Goal: Task Accomplishment & Management: Manage account settings

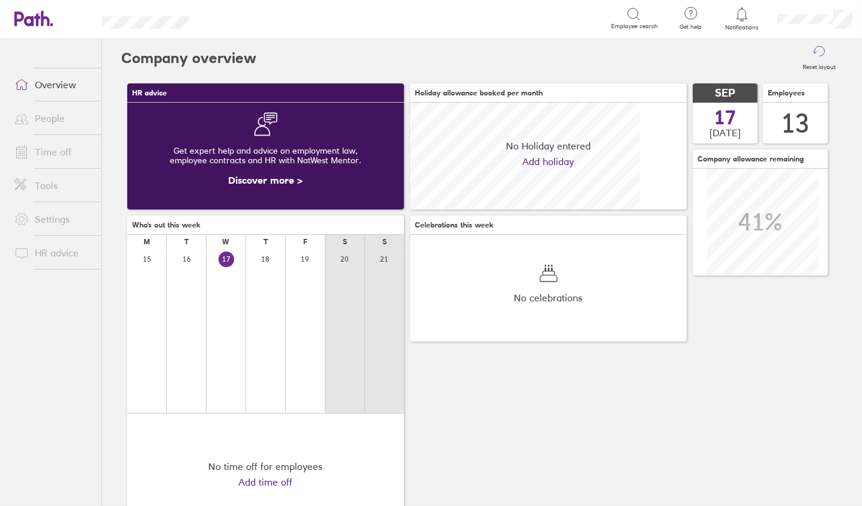
scroll to position [106, 276]
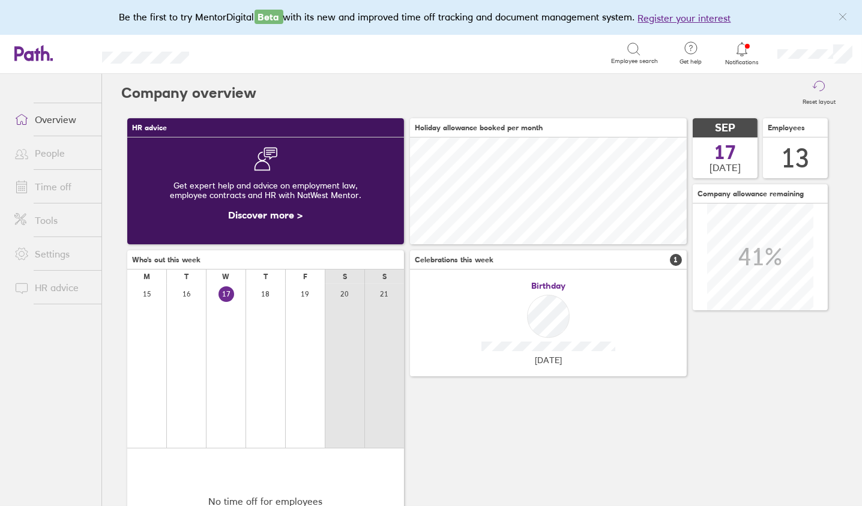
click at [52, 151] on link "People" at bounding box center [53, 153] width 97 height 24
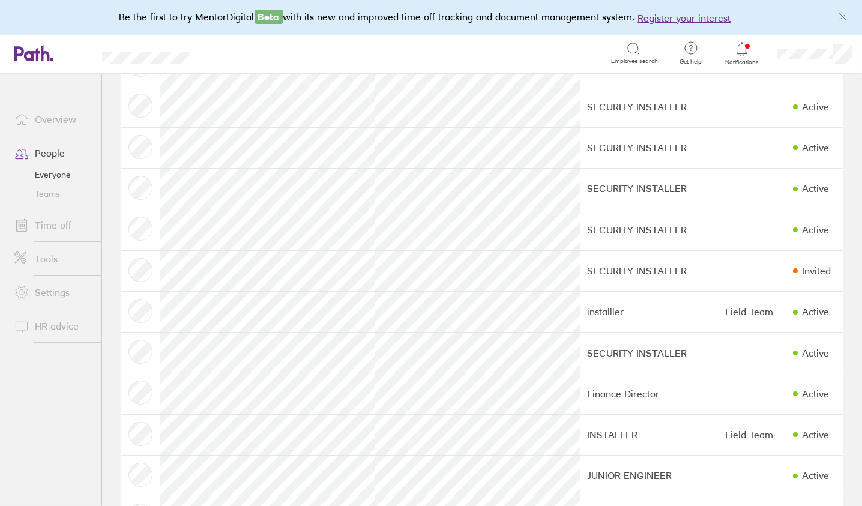
scroll to position [186, 0]
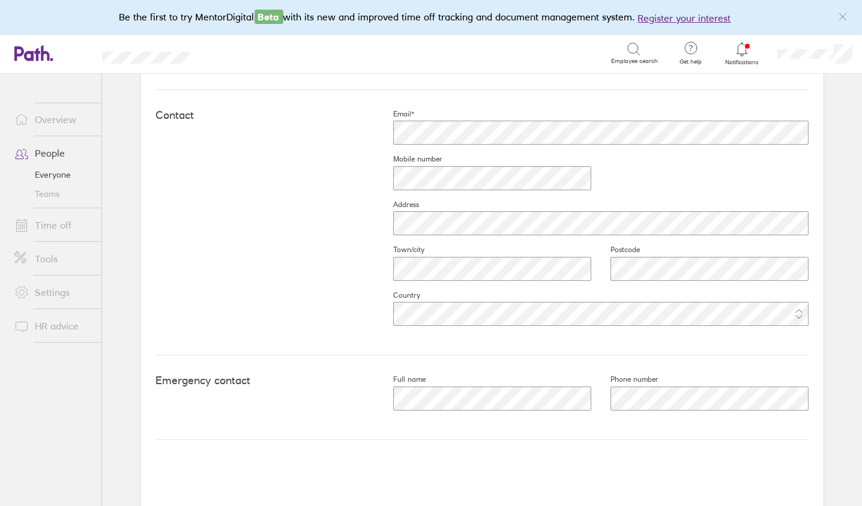
scroll to position [510, 0]
click at [48, 223] on link "Time off" at bounding box center [53, 225] width 97 height 24
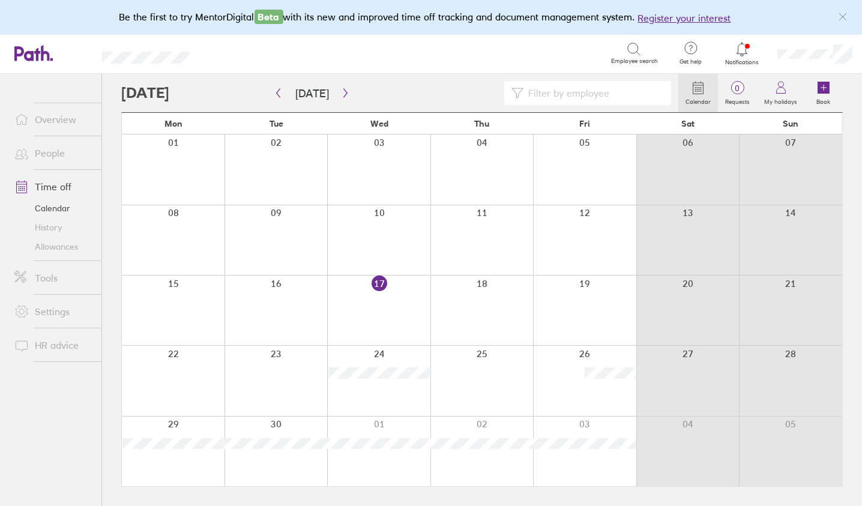
click at [591, 97] on input at bounding box center [594, 93] width 140 height 23
type input "raul"
click at [343, 89] on icon "button" at bounding box center [345, 93] width 9 height 10
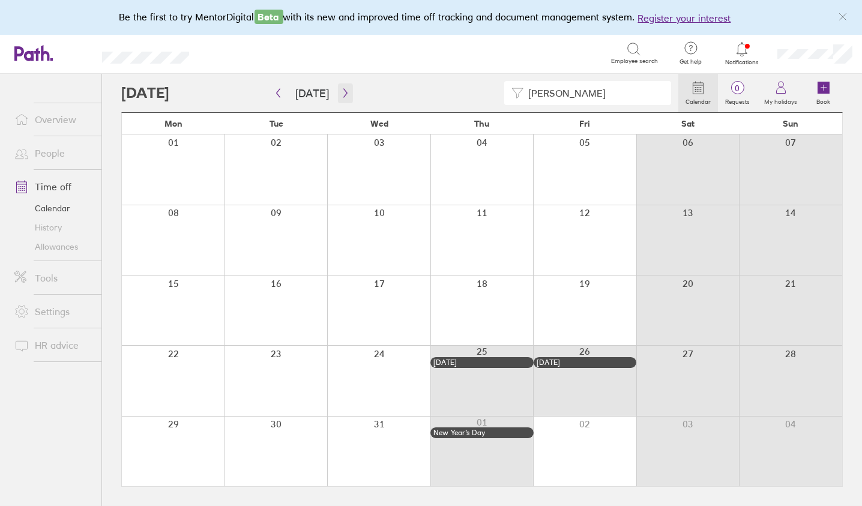
click at [343, 89] on icon "button" at bounding box center [345, 93] width 9 height 10
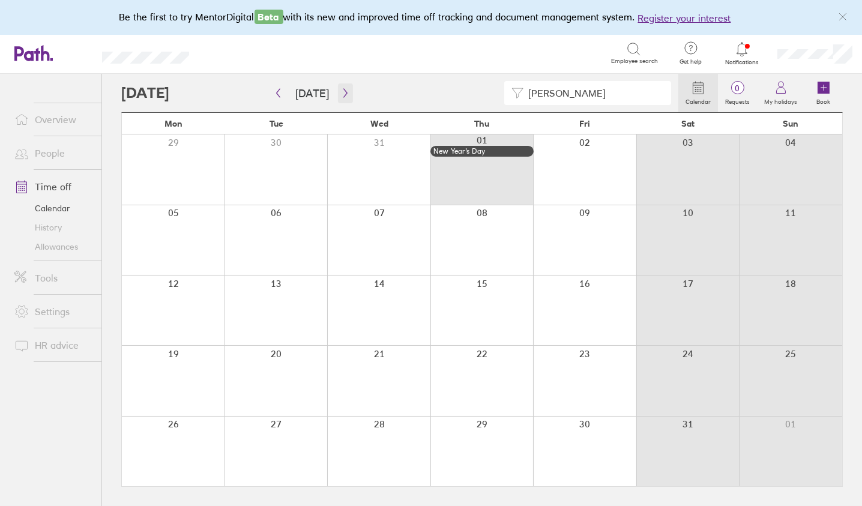
click at [341, 92] on icon "button" at bounding box center [345, 93] width 9 height 10
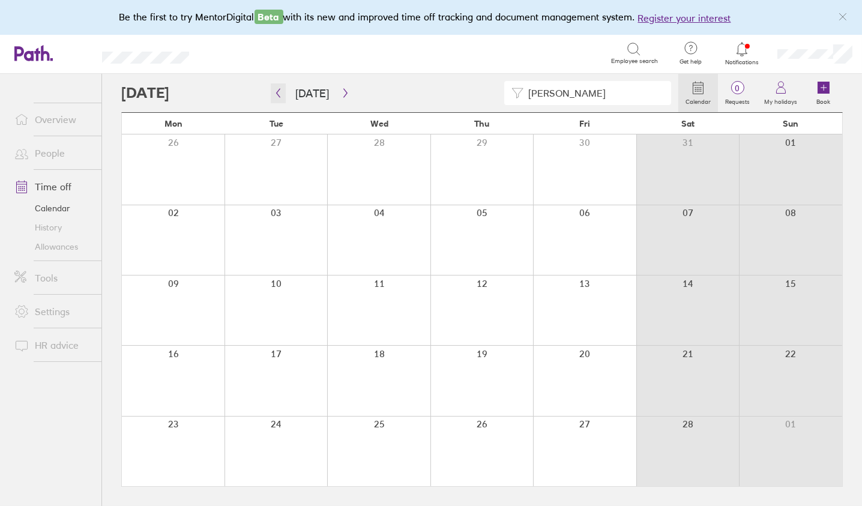
click at [274, 92] on icon "button" at bounding box center [278, 93] width 9 height 10
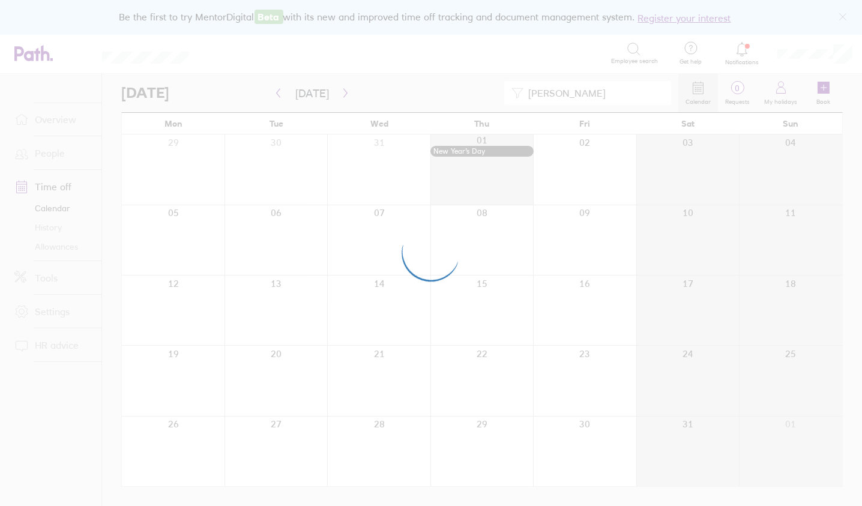
click at [274, 92] on div at bounding box center [431, 253] width 862 height 506
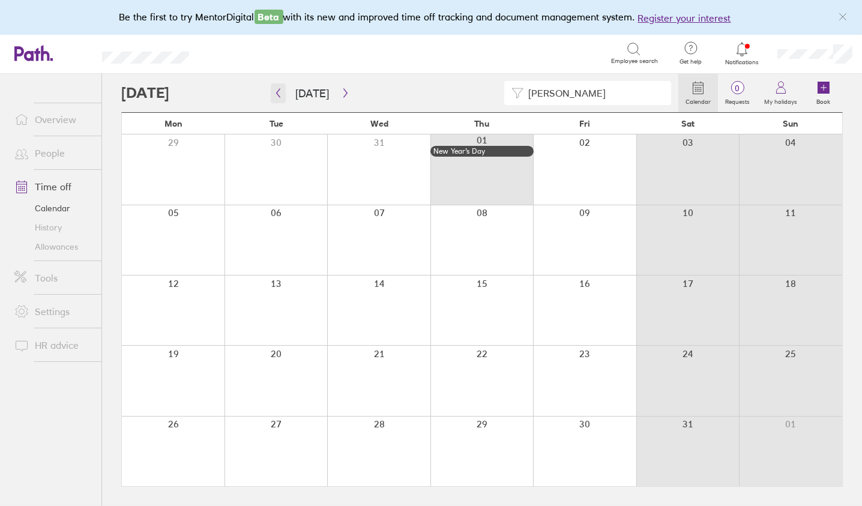
click at [277, 92] on icon "button" at bounding box center [279, 93] width 4 height 9
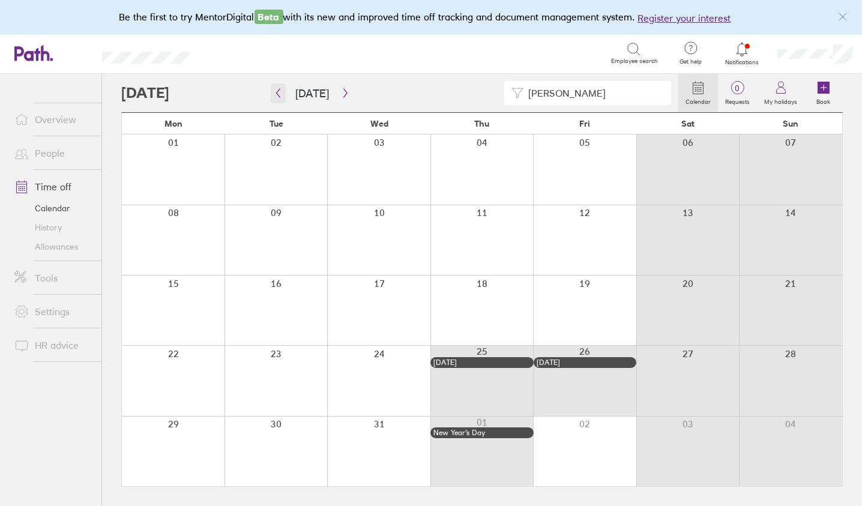
click at [279, 92] on icon "button" at bounding box center [278, 93] width 9 height 10
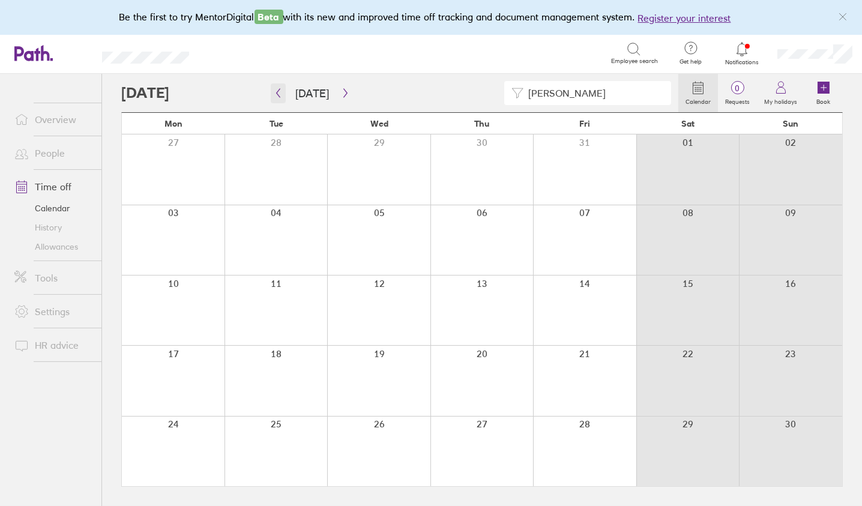
click at [279, 92] on icon "button" at bounding box center [278, 93] width 9 height 10
